Goal: Task Accomplishment & Management: Complete application form

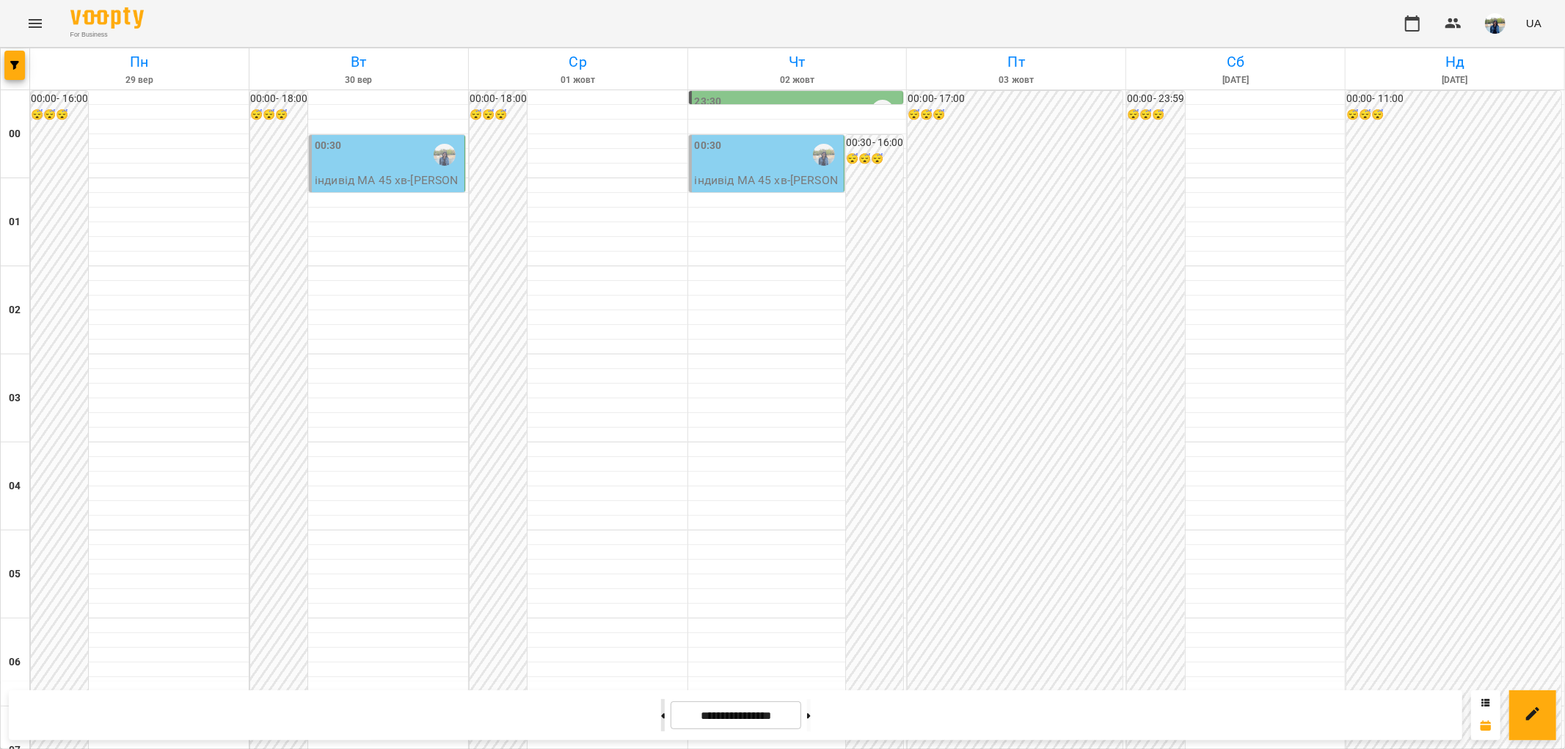
click at [661, 713] on button at bounding box center [663, 715] width 4 height 32
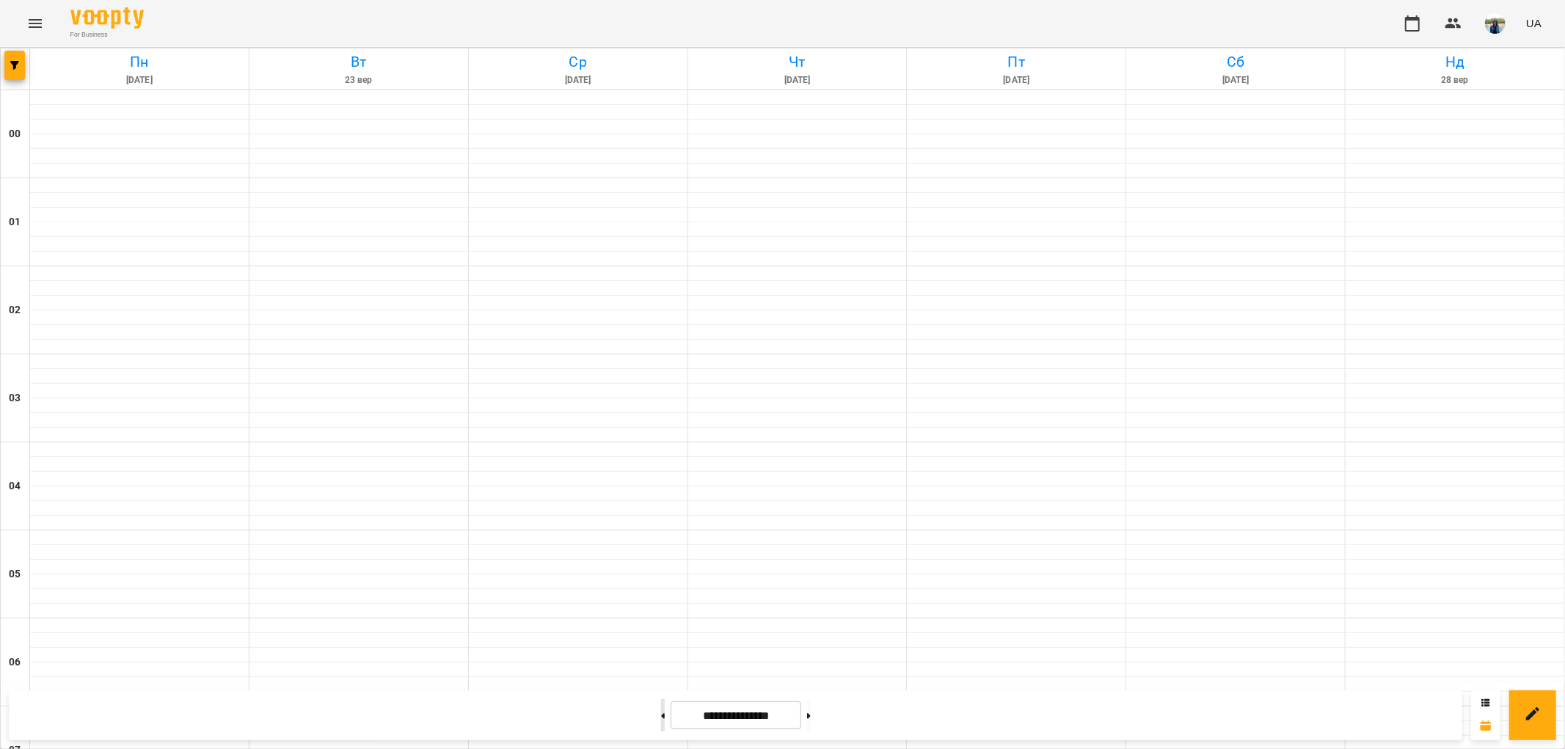
click at [661, 713] on button at bounding box center [663, 715] width 4 height 32
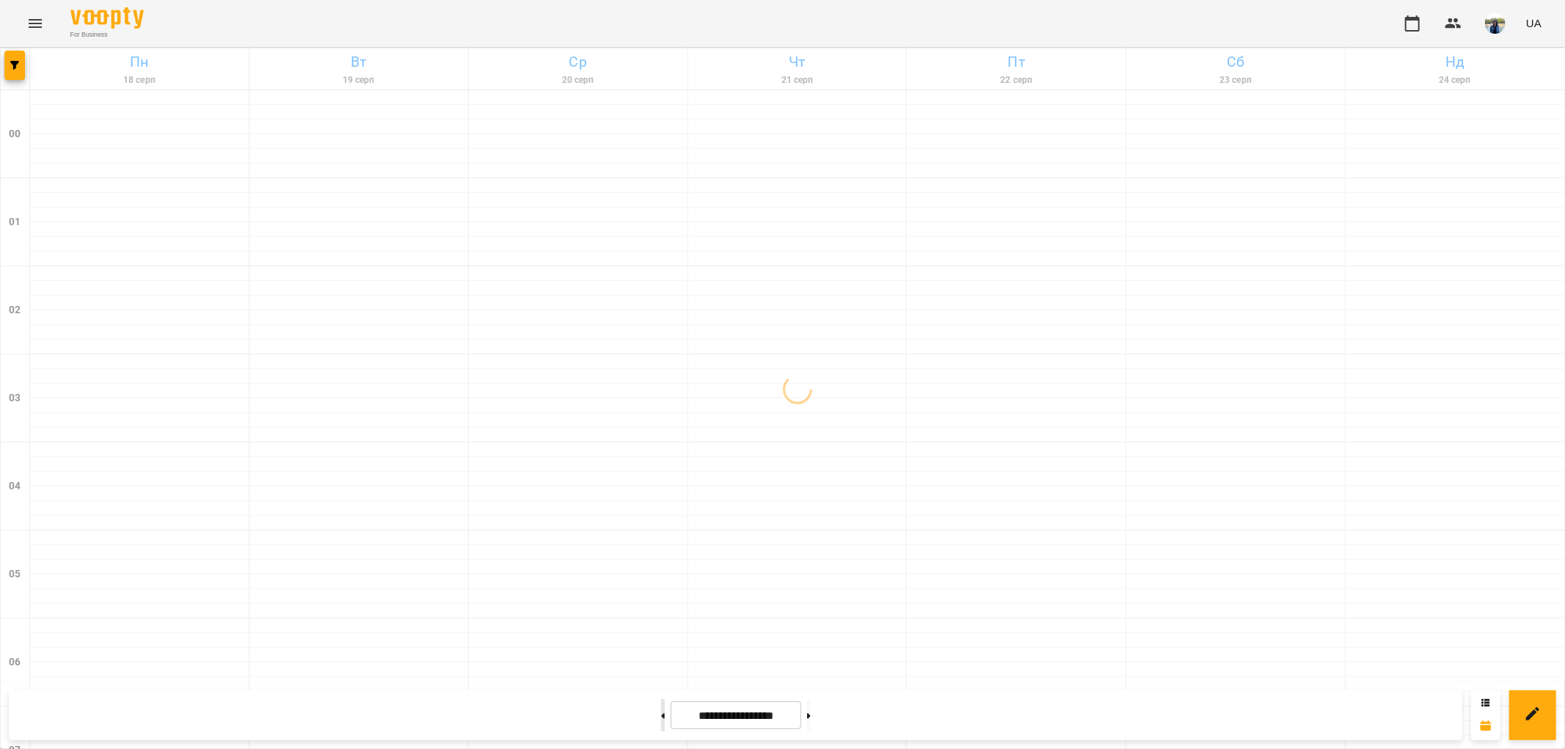
click at [661, 713] on button at bounding box center [663, 715] width 4 height 32
click at [811, 720] on button at bounding box center [809, 715] width 4 height 32
type input "**********"
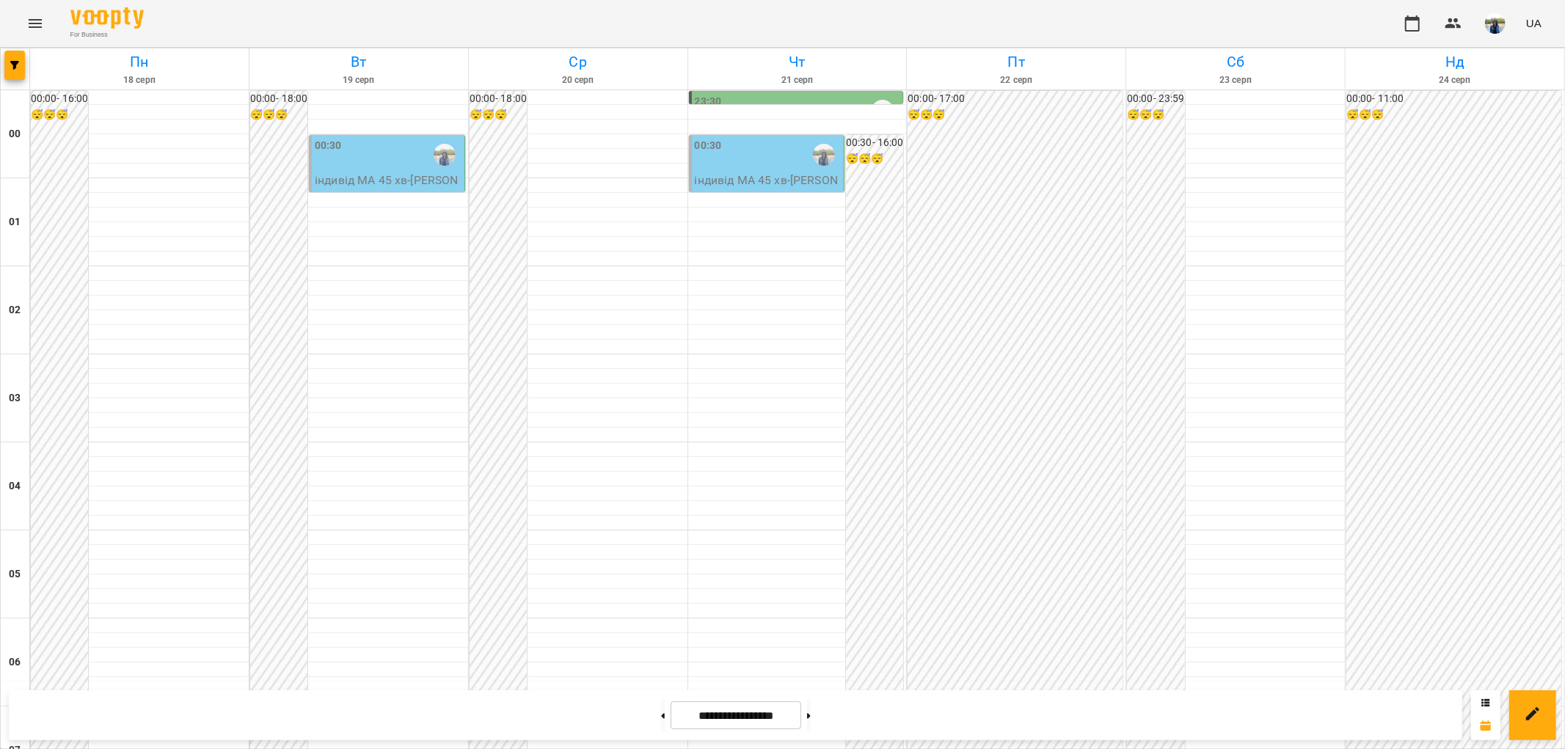
scroll to position [1520, 0]
